Goal: Information Seeking & Learning: Understand process/instructions

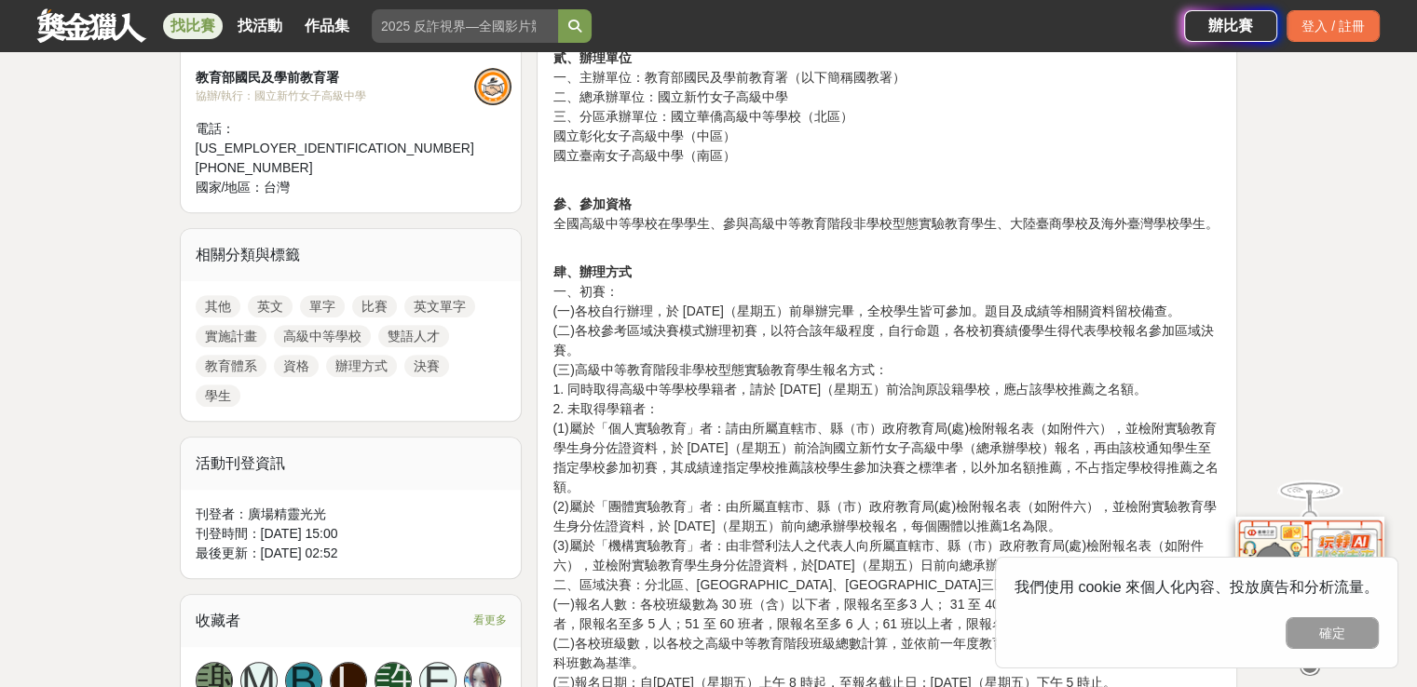
scroll to position [838, 0]
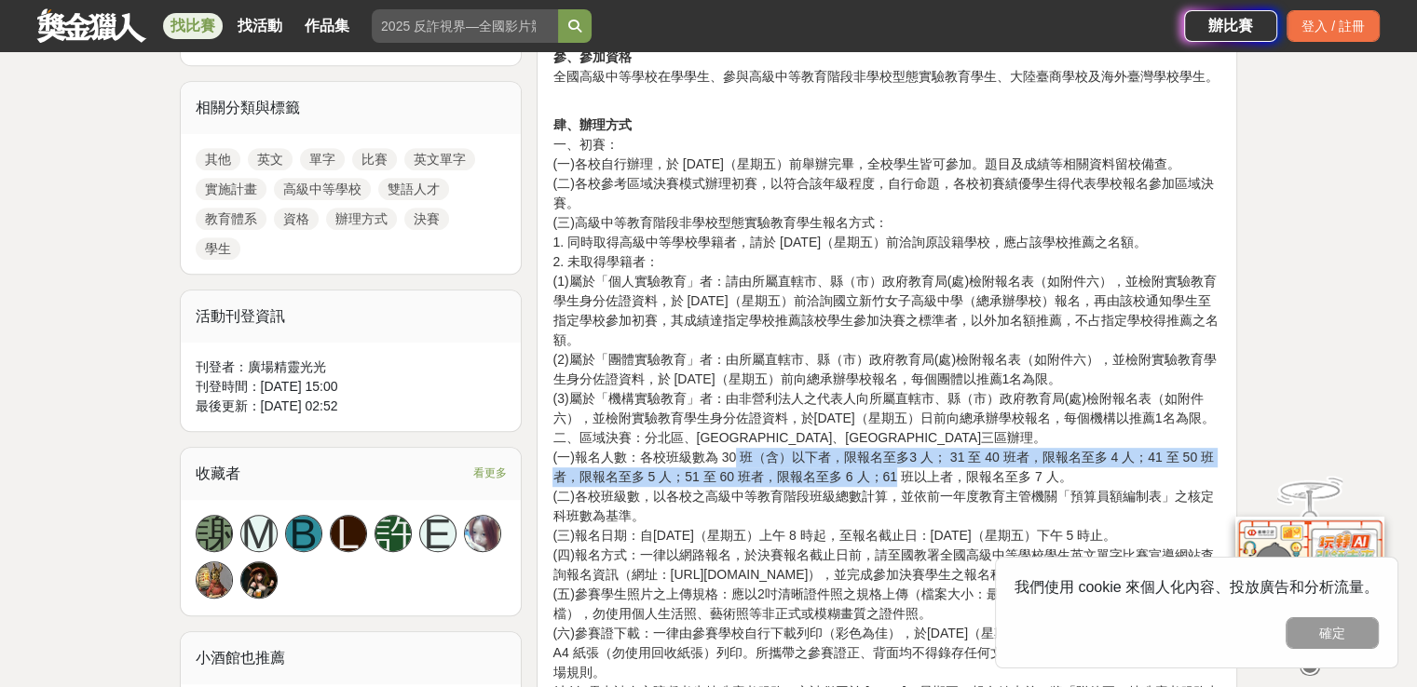
drag, startPoint x: 732, startPoint y: 494, endPoint x: 891, endPoint y: 517, distance: 160.1
click at [891, 517] on p "肆、辦理方式 一、初賽： (一)各校自行辦理，於 [DATE]（星期五）前舉辦完畢，全校學生皆可參加。題目及成績等相關資料留校備查。 (二)各校參考區域決賽模…" at bounding box center [886, 644] width 669 height 1096
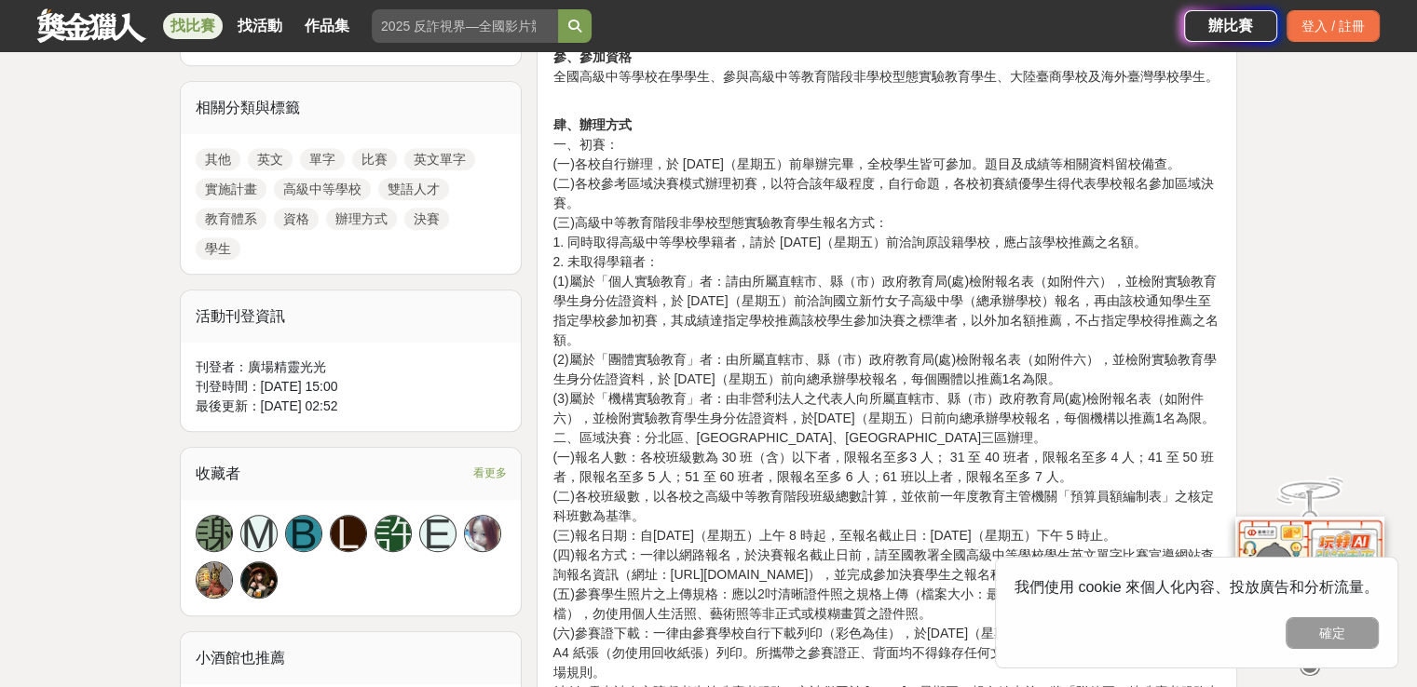
click at [780, 541] on p "肆、辦理方式 一、初賽： (一)各校自行辦理，於 [DATE]（星期五）前舉辦完畢，全校學生皆可參加。題目及成績等相關資料留校備查。 (二)各校參考區域決賽模…" at bounding box center [886, 644] width 669 height 1096
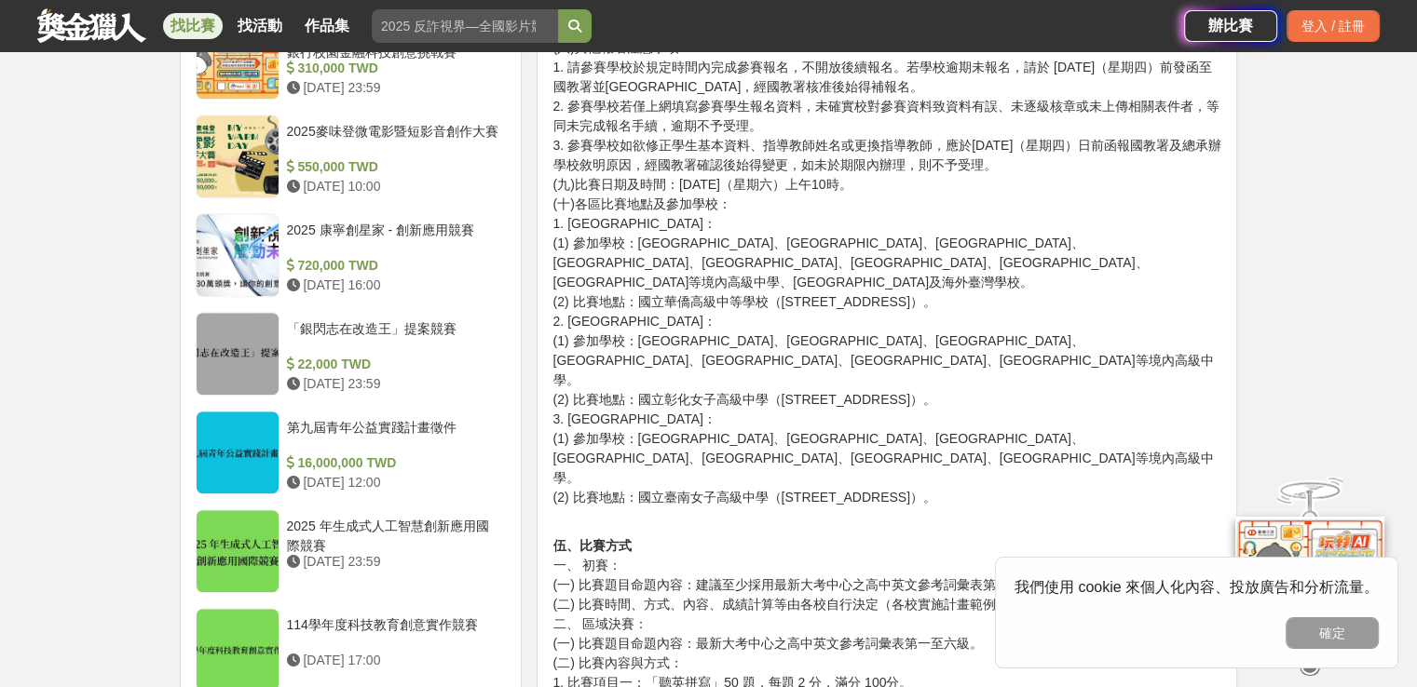
scroll to position [1490, 0]
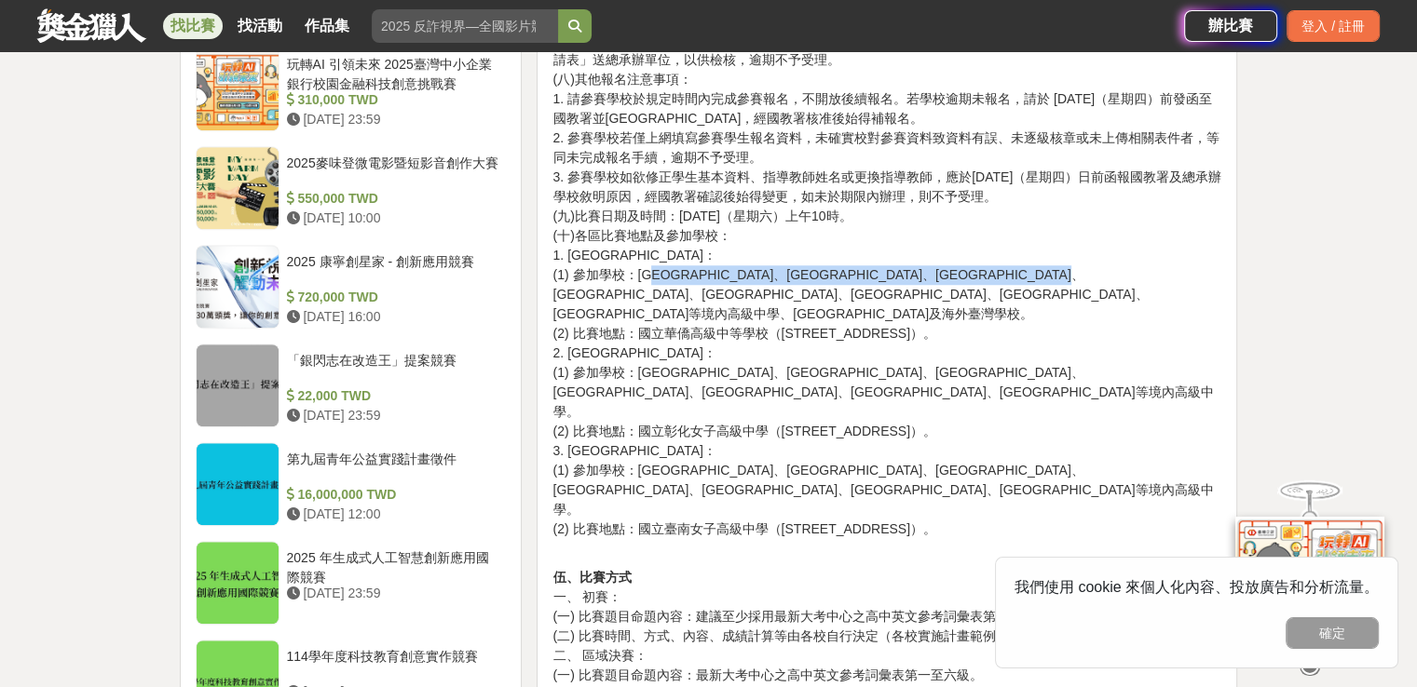
drag, startPoint x: 667, startPoint y: 333, endPoint x: 743, endPoint y: 362, distance: 81.7
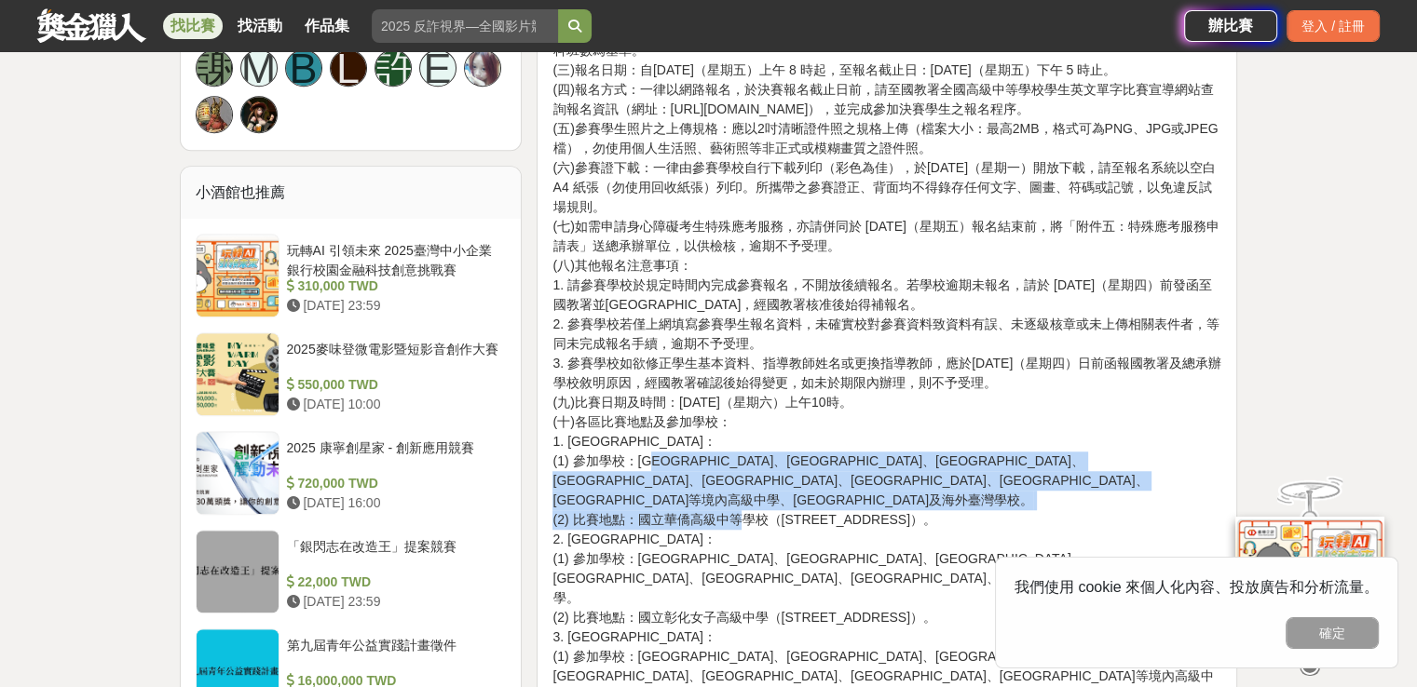
scroll to position [1304, 0]
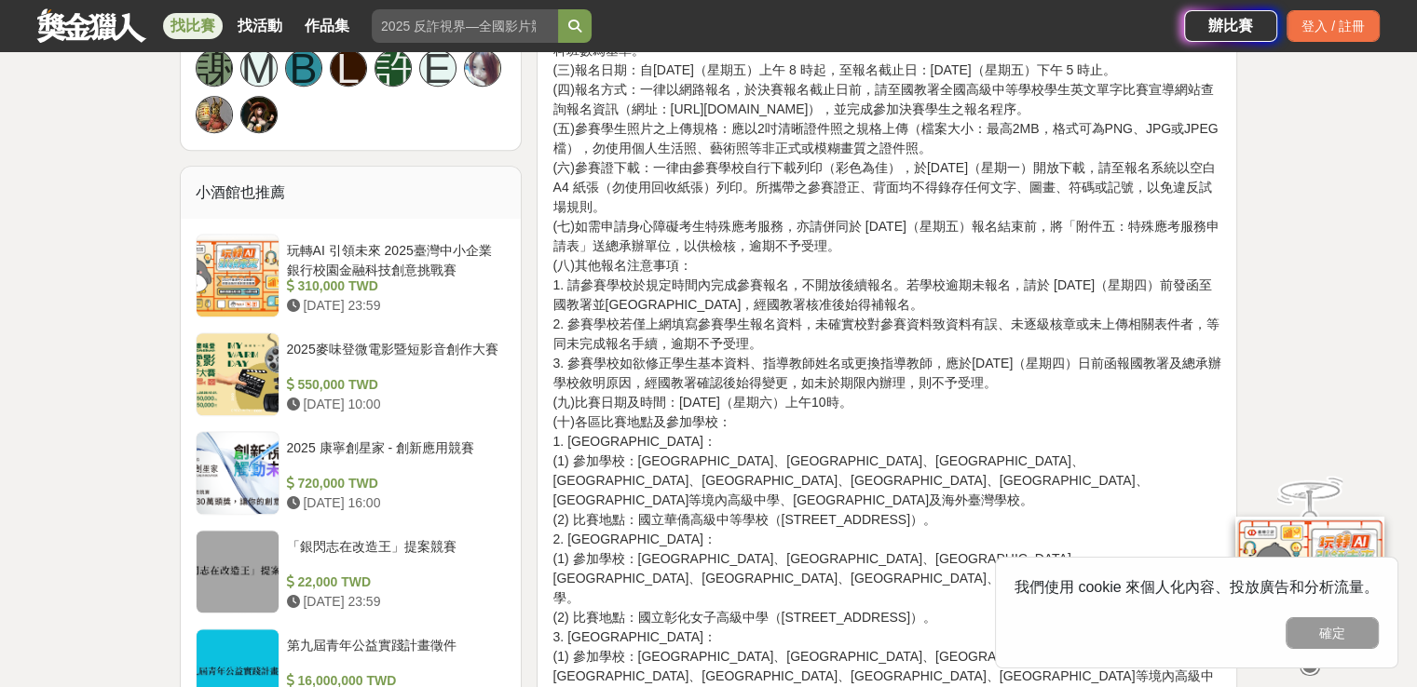
click at [703, 444] on p "肆、辦理方式 一、初賽： (一)各校自行辦理，於 [DATE]（星期五）前舉辦完畢，全校學生皆可參加。題目及成績等相關資料留校備查。 (二)各校參考區域決賽模…" at bounding box center [886, 178] width 669 height 1096
drag, startPoint x: 701, startPoint y: 458, endPoint x: 809, endPoint y: 471, distance: 108.8
click at [809, 471] on p "肆、辦理方式 一、初賽： (一)各校自行辦理，於 [DATE]（星期五）前舉辦完畢，全校學生皆可參加。題目及成績等相關資料留校備查。 (二)各校參考區域決賽模…" at bounding box center [886, 178] width 669 height 1096
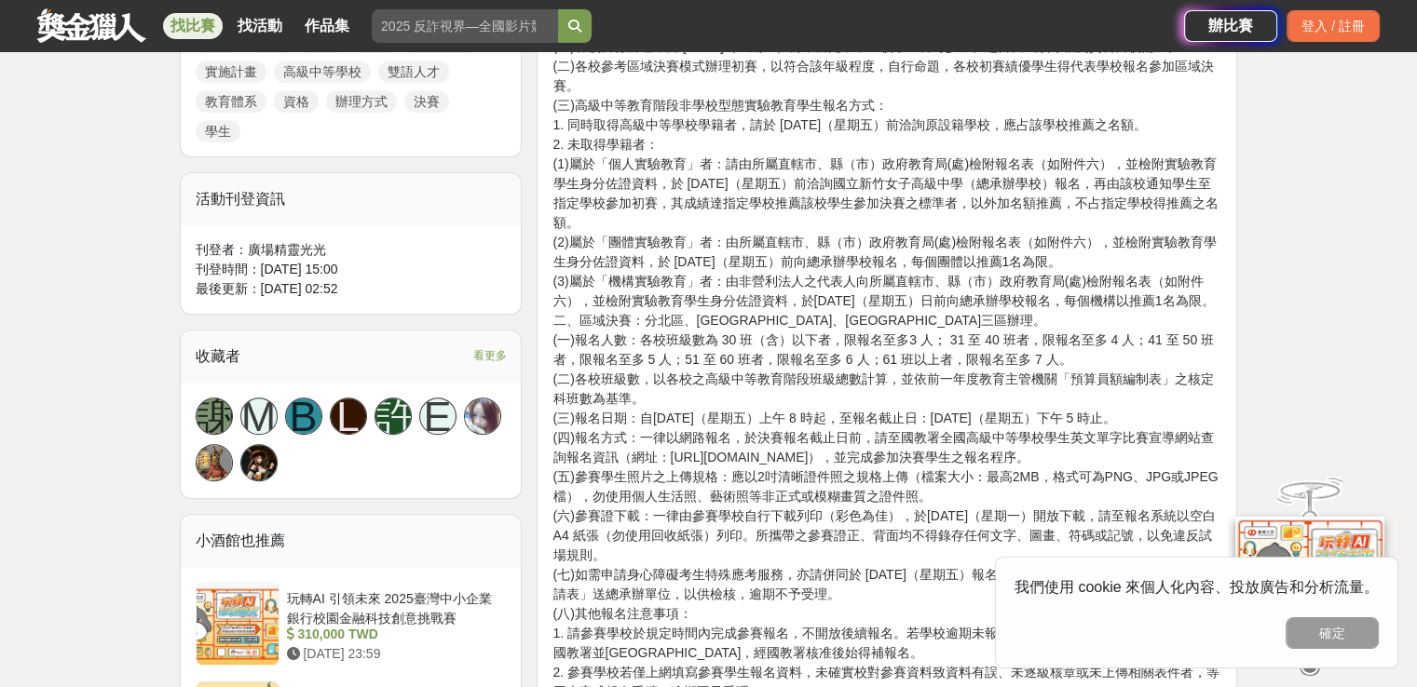
scroll to position [838, 0]
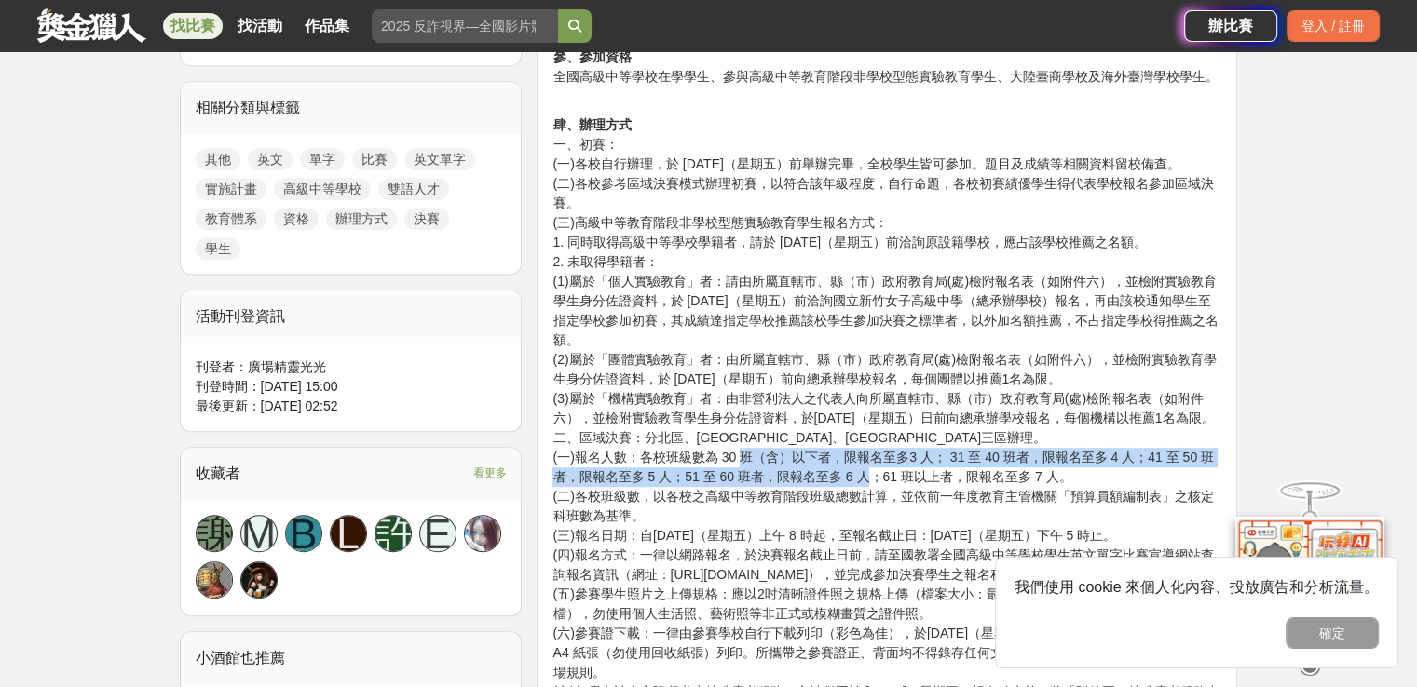
drag, startPoint x: 744, startPoint y: 499, endPoint x: 864, endPoint y: 515, distance: 121.2
click at [864, 515] on p "肆、辦理方式 一、初賽： (一)各校自行辦理，於 [DATE]（星期五）前舉辦完畢，全校學生皆可參加。題目及成績等相關資料留校備查。 (二)各校參考區域決賽模…" at bounding box center [886, 644] width 669 height 1096
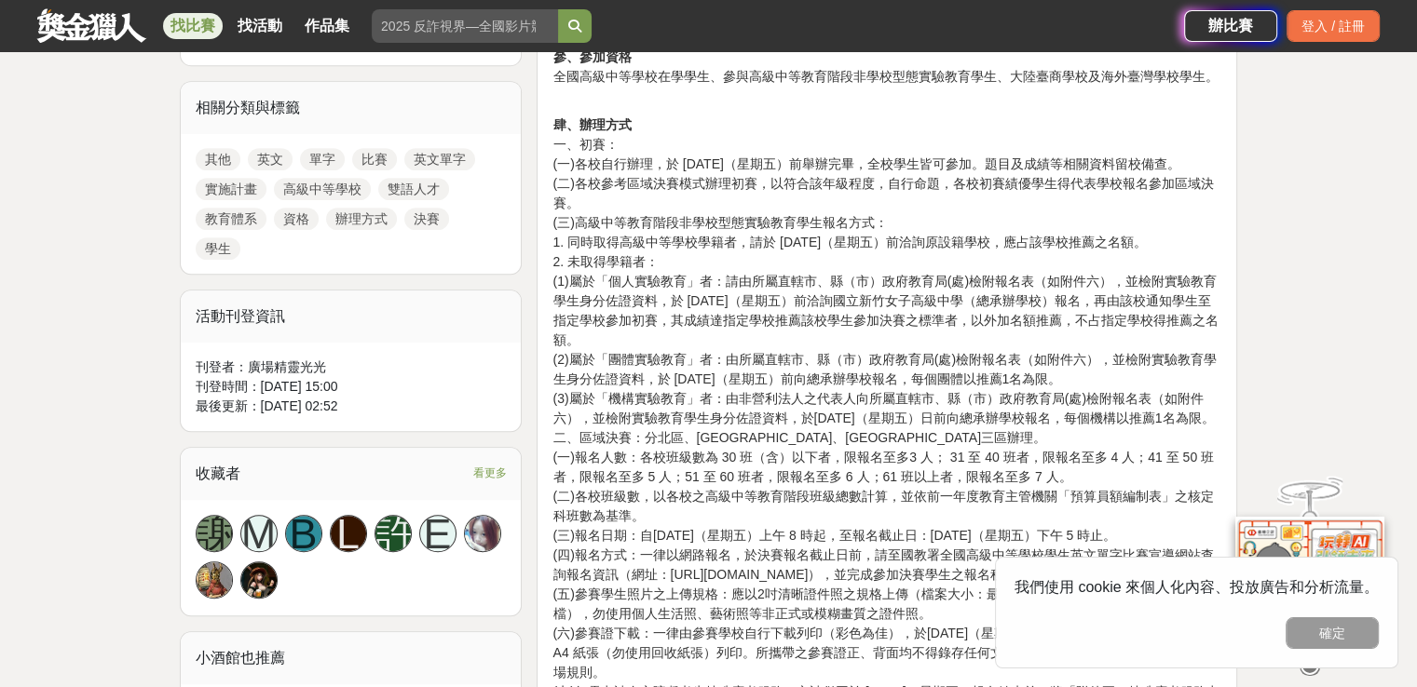
click at [796, 538] on p "肆、辦理方式 一、初賽： (一)各校自行辦理，於 [DATE]（星期五）前舉辦完畢，全校學生皆可參加。題目及成績等相關資料留校備查。 (二)各校參考區域決賽模…" at bounding box center [886, 644] width 669 height 1096
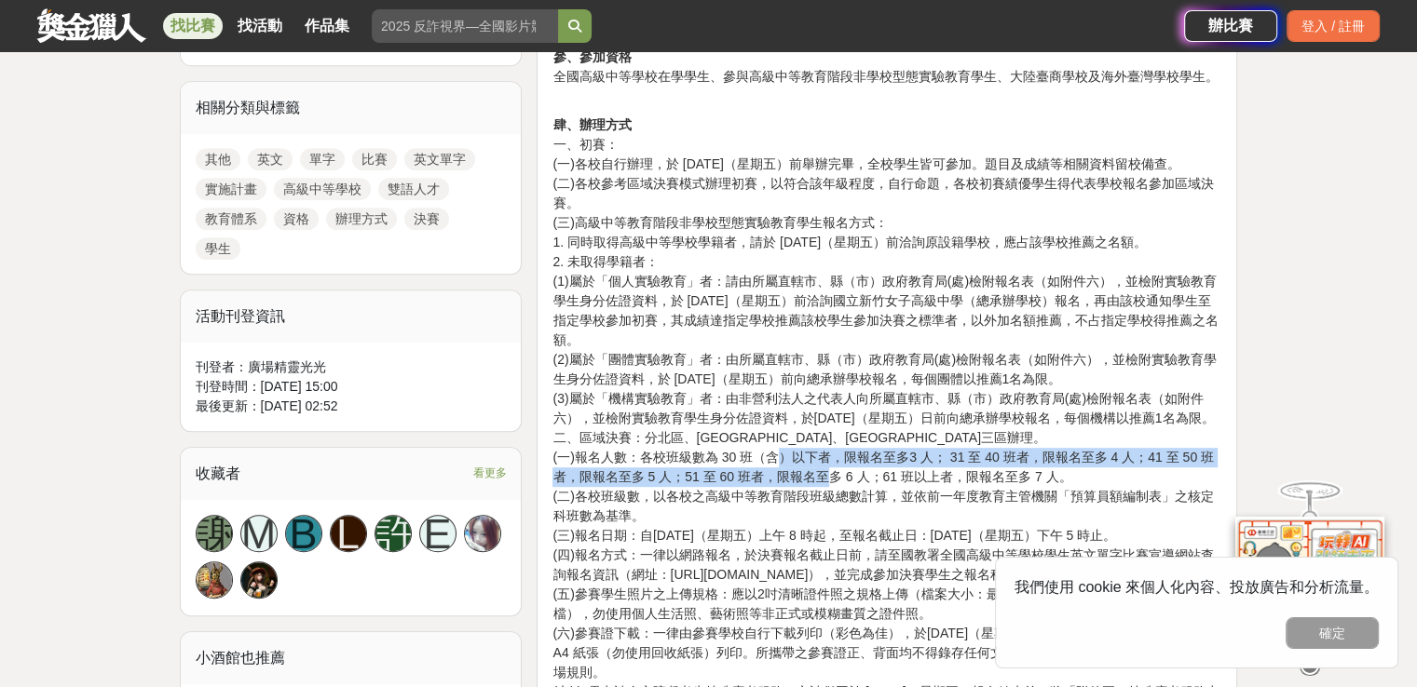
drag, startPoint x: 779, startPoint y: 499, endPoint x: 823, endPoint y: 517, distance: 47.2
click at [823, 517] on p "肆、辦理方式 一、初賽： (一)各校自行辦理，於 [DATE]（星期五）前舉辦完畢，全校學生皆可參加。題目及成績等相關資料留校備查。 (二)各校參考區域決賽模…" at bounding box center [886, 644] width 669 height 1096
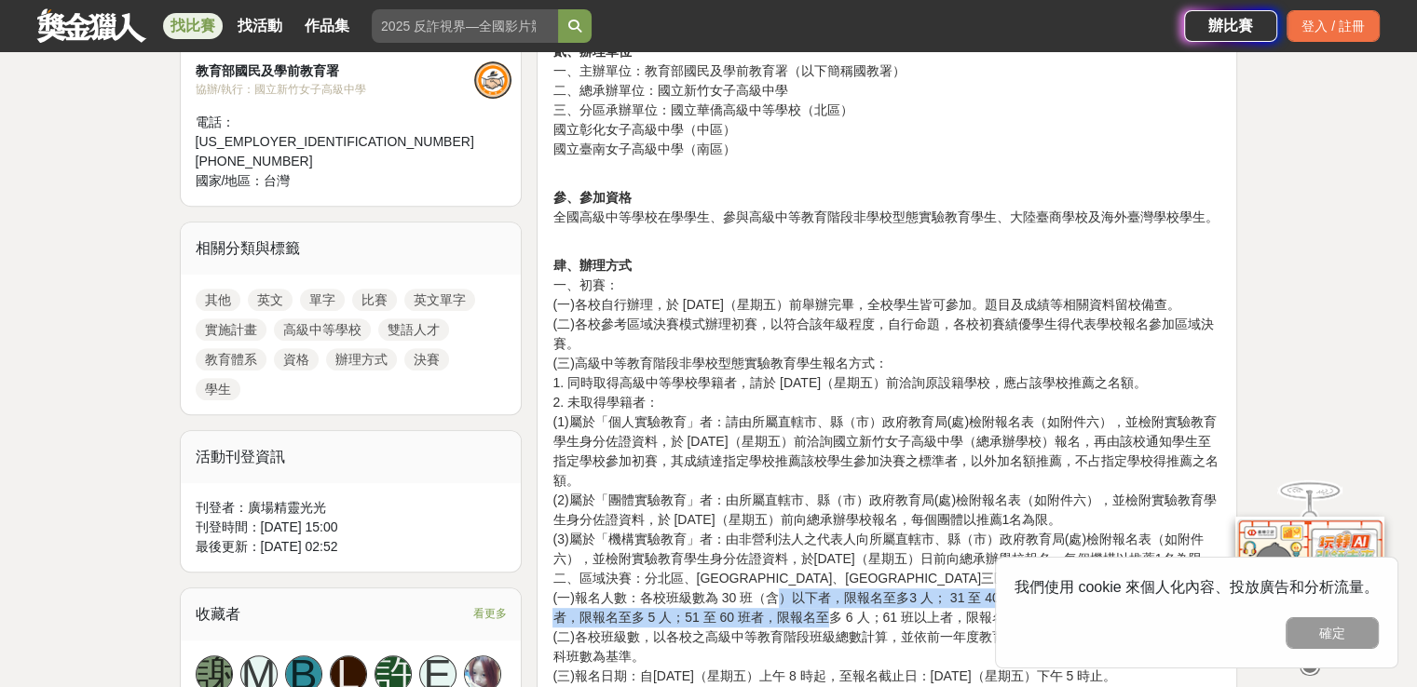
scroll to position [1025, 0]
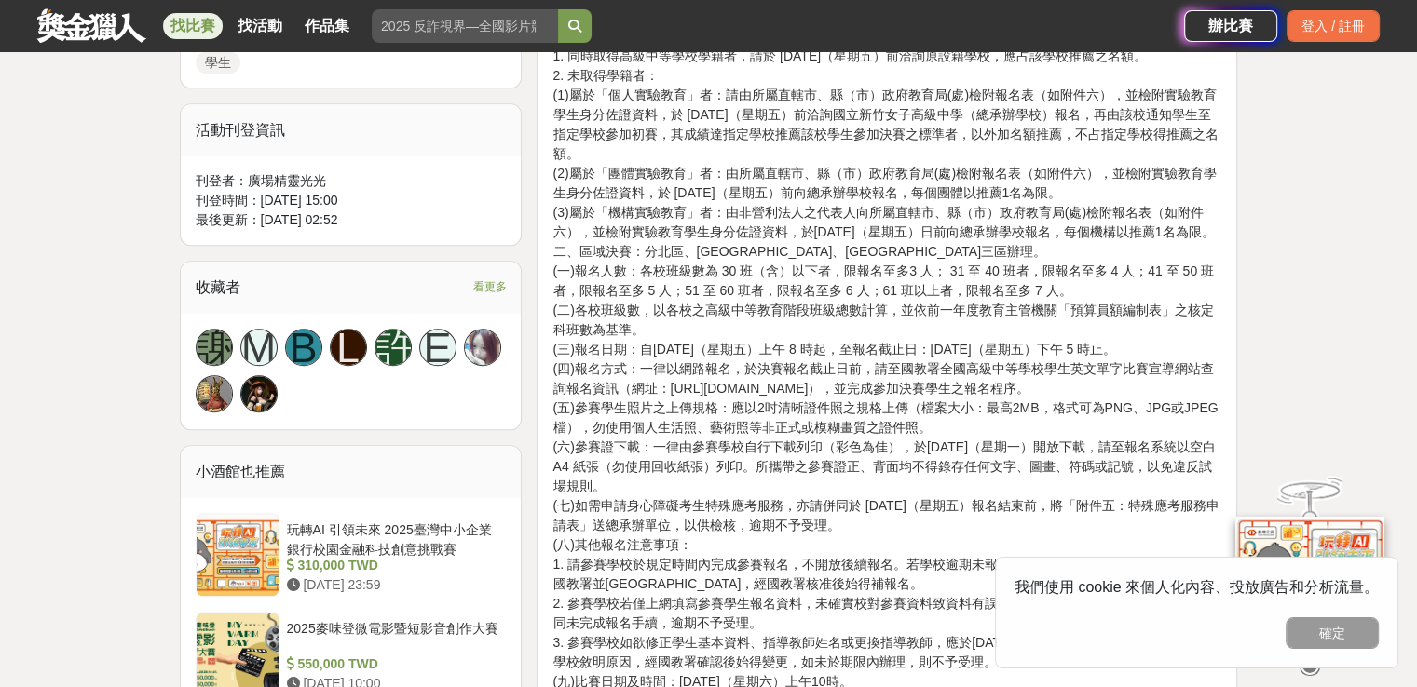
click at [748, 361] on p "肆、辦理方式 一、初賽： (一)各校自行辦理，於 [DATE]（星期五）前舉辦完畢，全校學生皆可參加。題目及成績等相關資料留校備查。 (二)各校參考區域決賽模…" at bounding box center [886, 458] width 669 height 1096
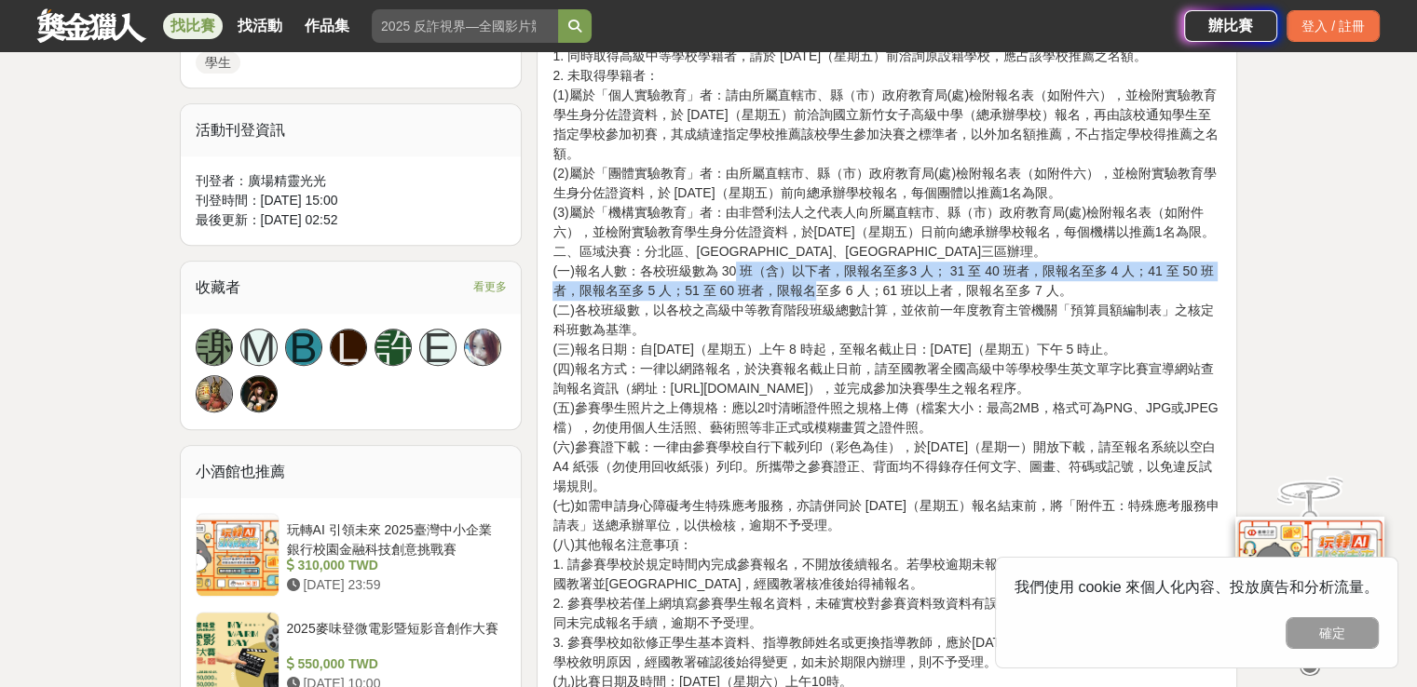
drag, startPoint x: 768, startPoint y: 307, endPoint x: 818, endPoint y: 330, distance: 55.0
click at [818, 329] on p "肆、辦理方式 一、初賽： (一)各校自行辦理，於 [DATE]（星期五）前舉辦完畢，全校學生皆可參加。題目及成績等相關資料留校備查。 (二)各校參考區域決賽模…" at bounding box center [886, 458] width 669 height 1096
